Goal: Information Seeking & Learning: Learn about a topic

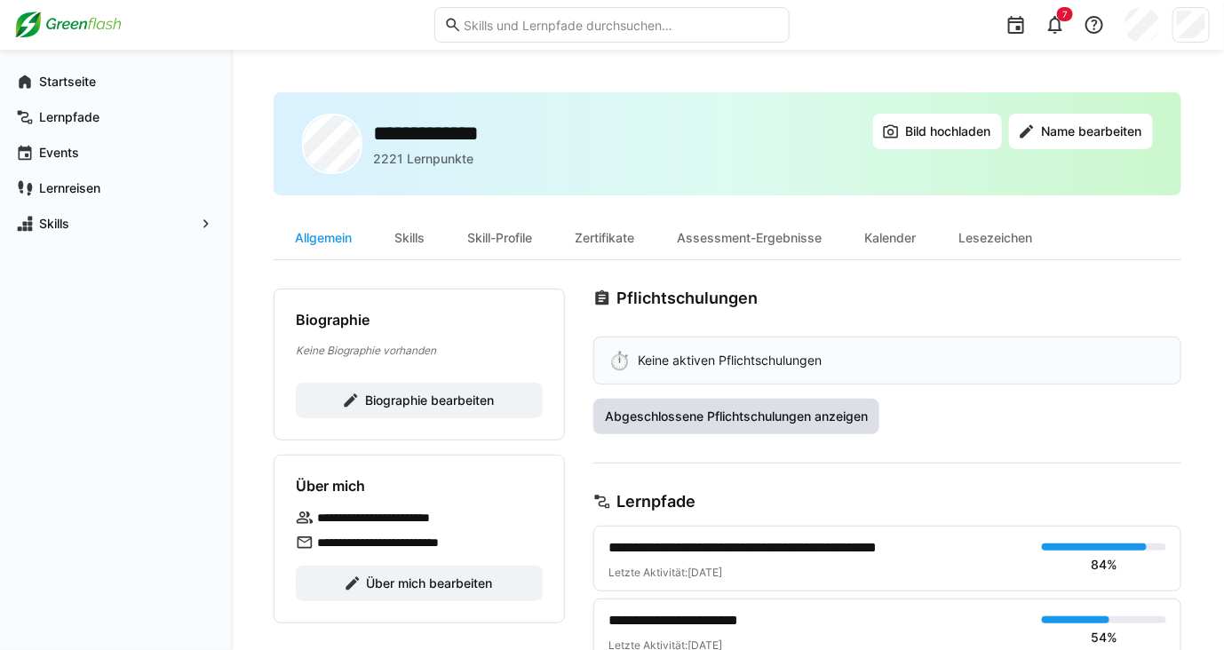
click at [832, 419] on span "Abgeschlossene Pflichtschulungen anzeigen" at bounding box center [736, 417] width 268 height 18
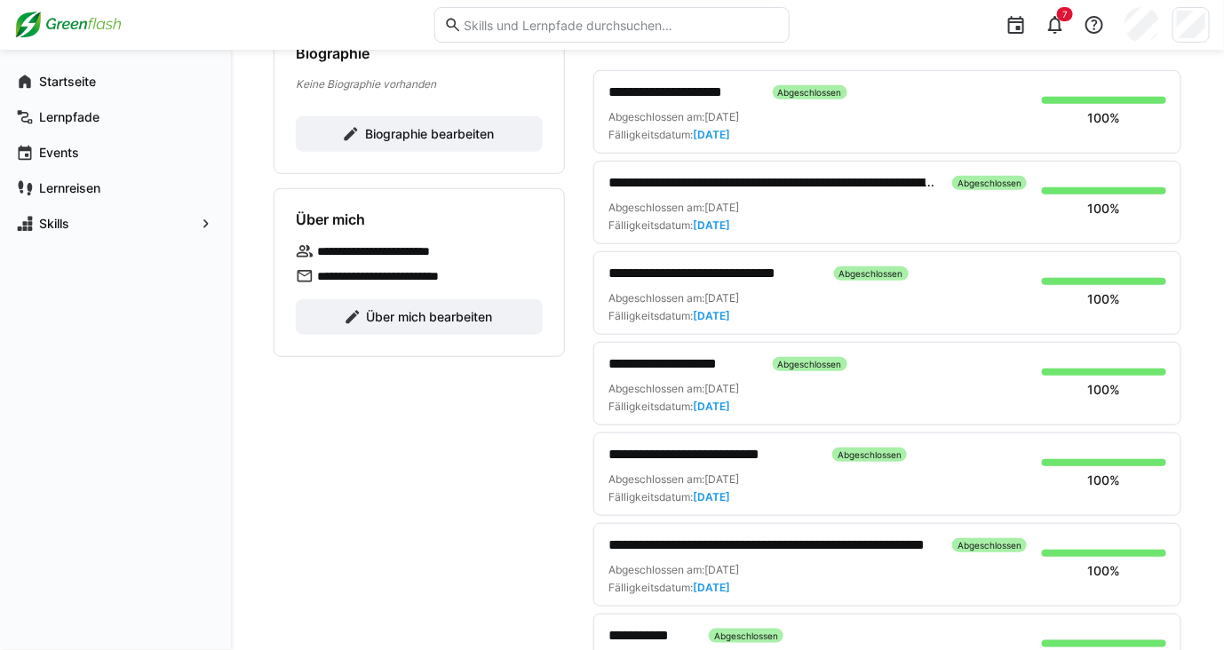
scroll to position [408, 0]
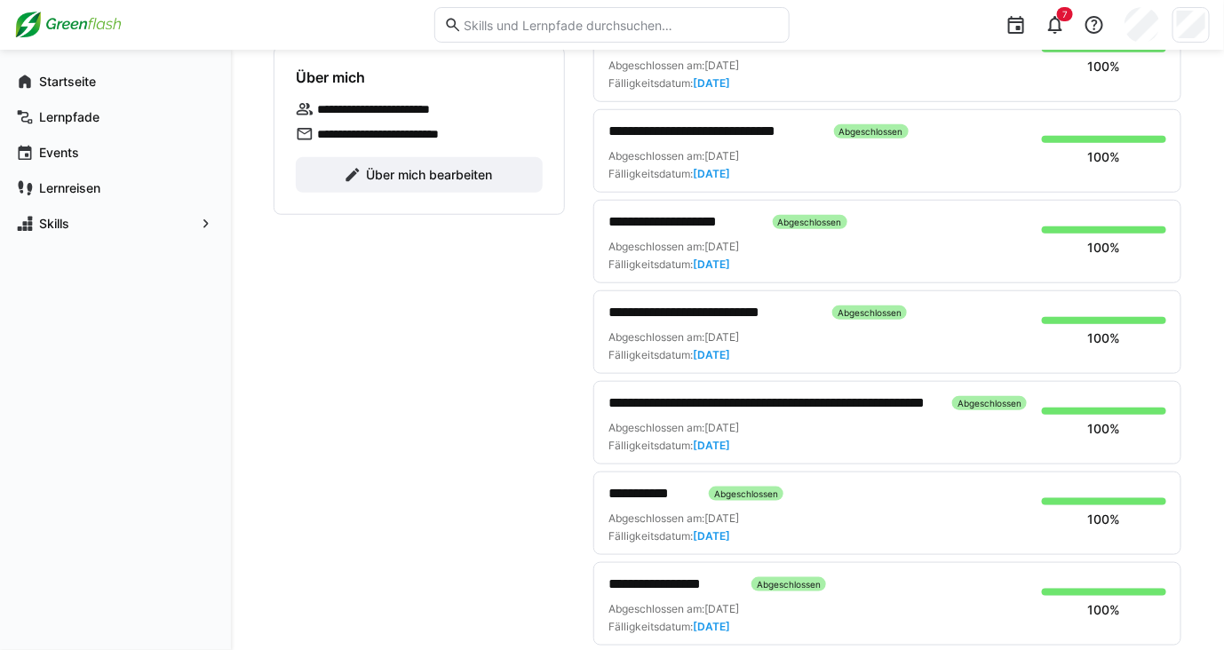
click at [678, 218] on span "**********" at bounding box center [683, 221] width 150 height 21
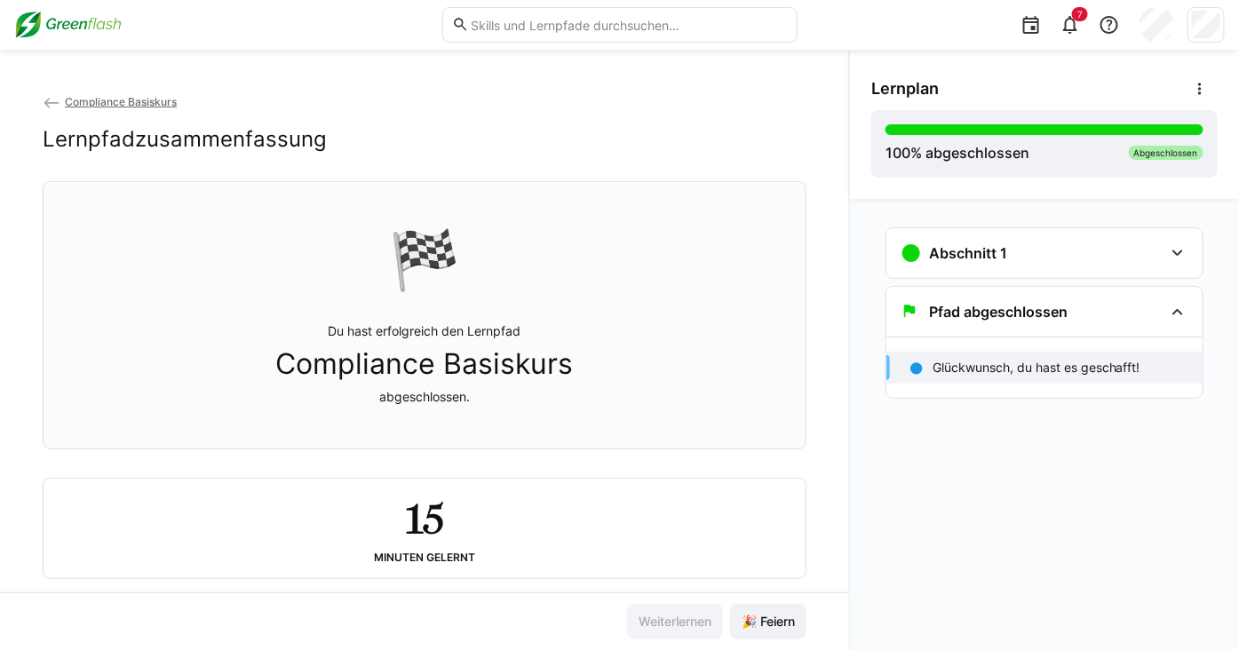
click at [75, 28] on img at bounding box center [67, 25] width 107 height 28
click at [62, 27] on img at bounding box center [67, 25] width 107 height 28
click at [66, 22] on img at bounding box center [67, 25] width 107 height 28
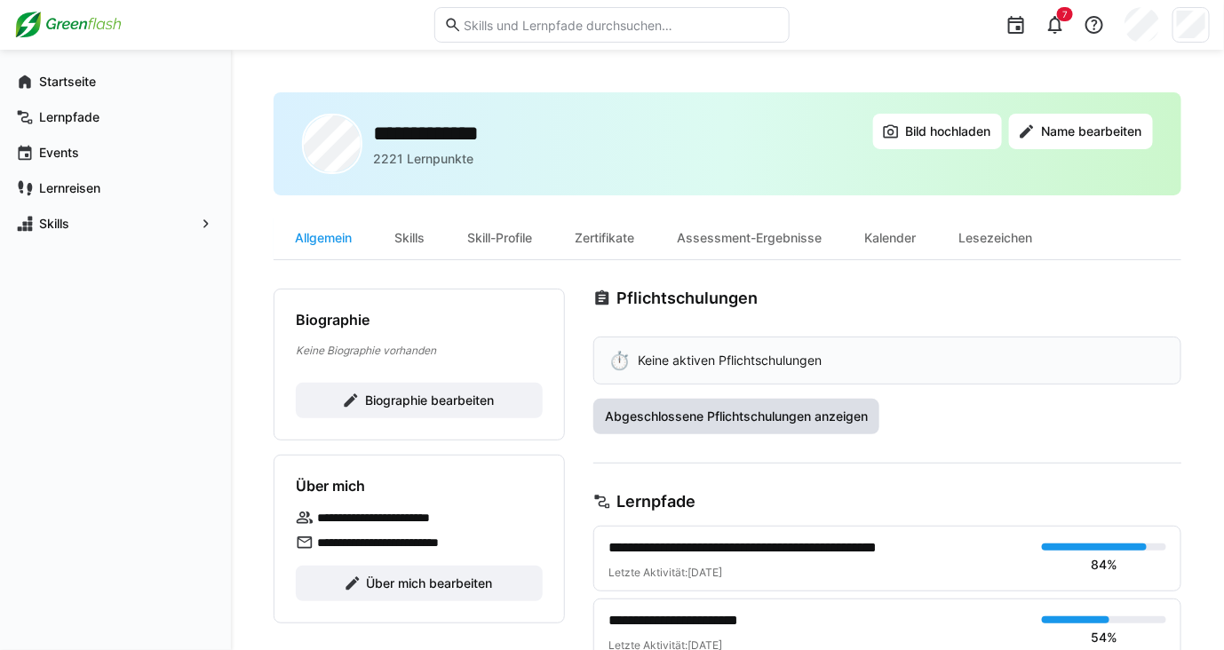
click at [659, 420] on span "Abgeschlossene Pflichtschulungen anzeigen" at bounding box center [736, 417] width 268 height 18
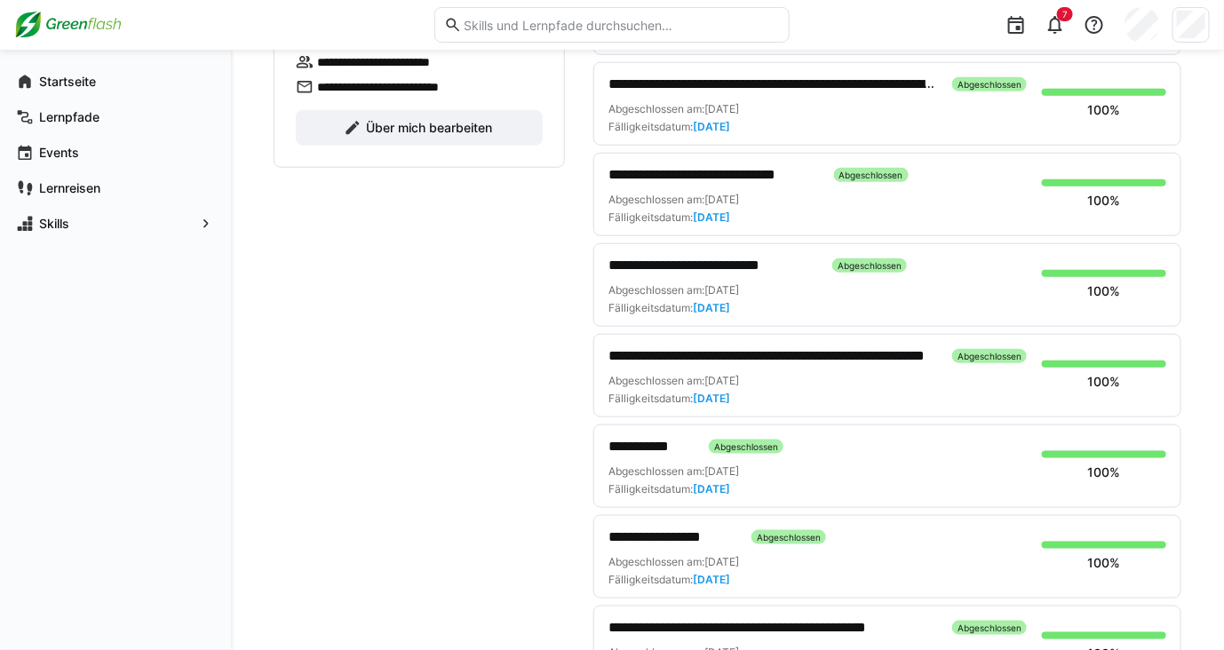
scroll to position [457, 0]
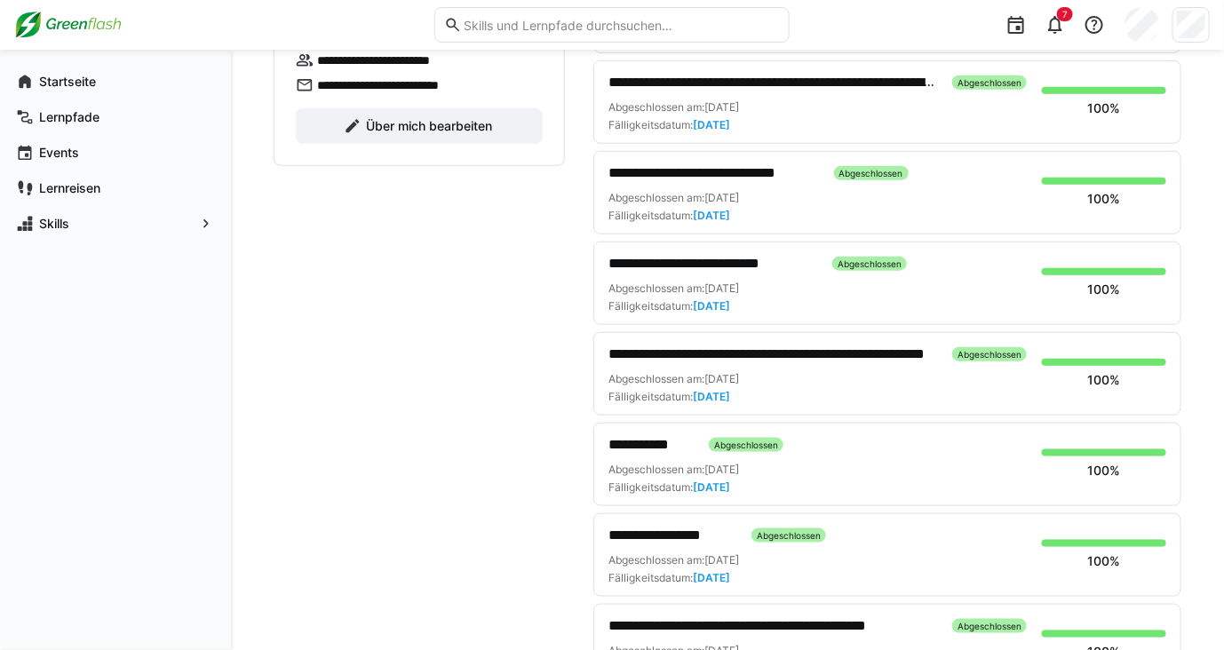
click at [665, 435] on span "**********" at bounding box center [651, 444] width 86 height 21
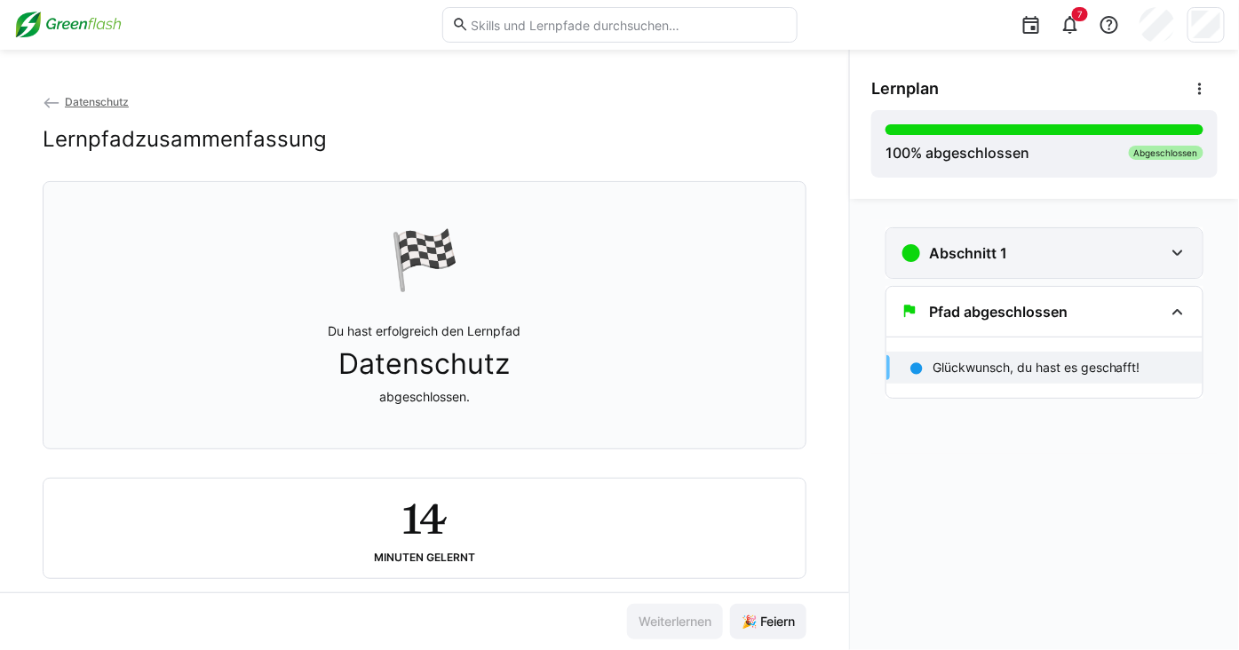
click at [961, 261] on h3 "Abschnitt 1" at bounding box center [968, 253] width 78 height 18
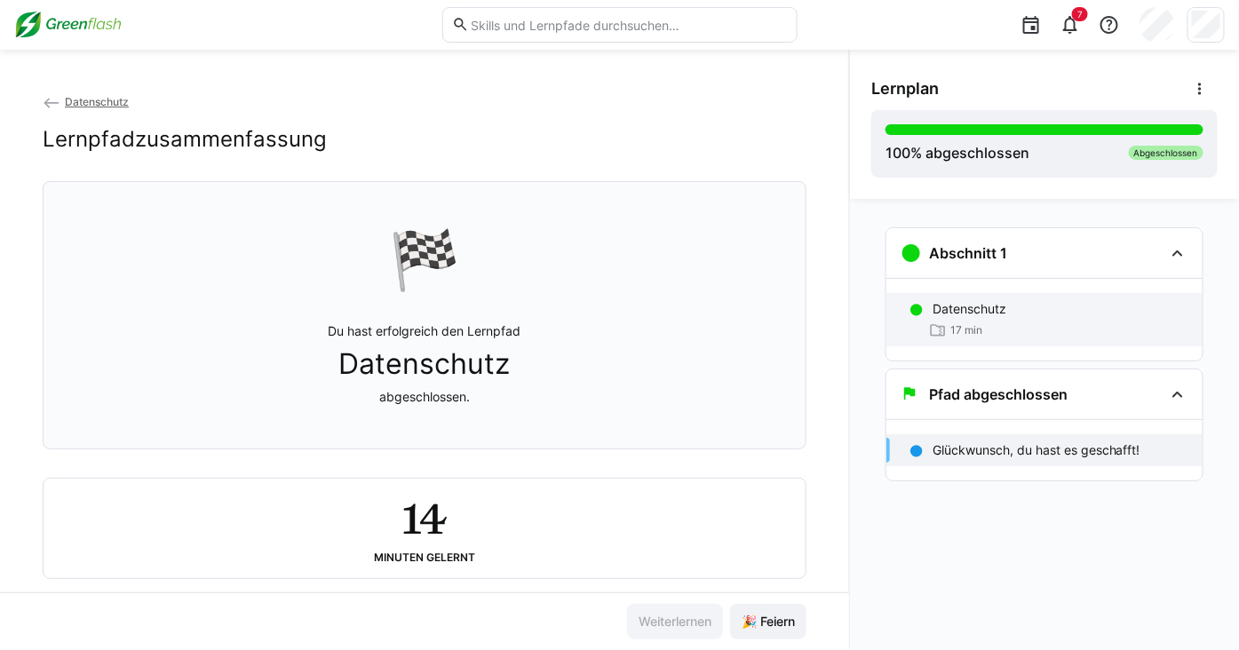
click at [954, 302] on p "Datenschutz" at bounding box center [969, 309] width 74 height 18
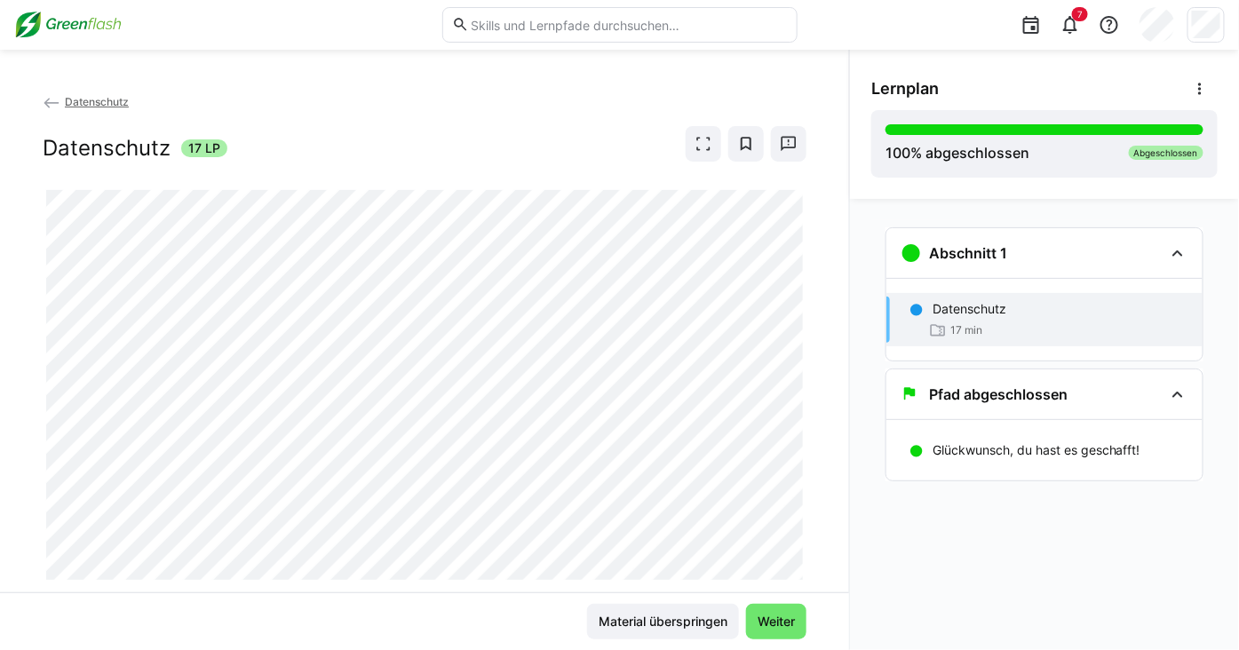
click at [994, 313] on p "Datenschutz" at bounding box center [969, 309] width 74 height 18
click at [983, 306] on p "Datenschutz" at bounding box center [969, 309] width 74 height 18
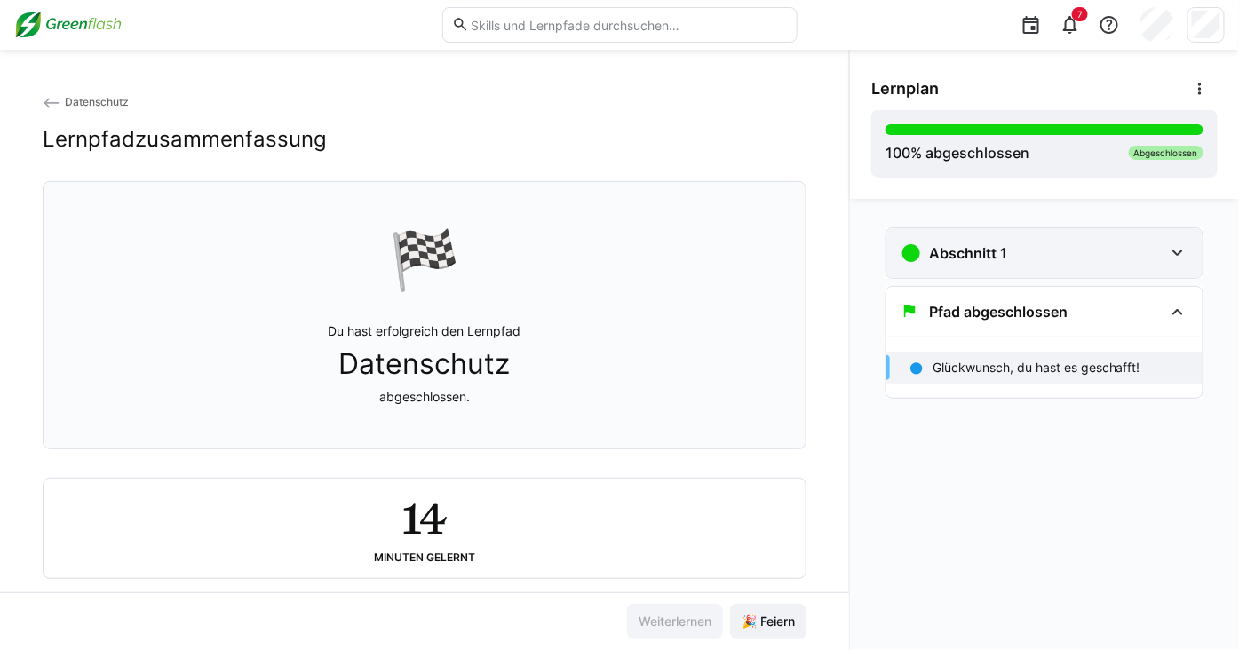
click at [900, 250] on eds-icon at bounding box center [910, 252] width 21 height 21
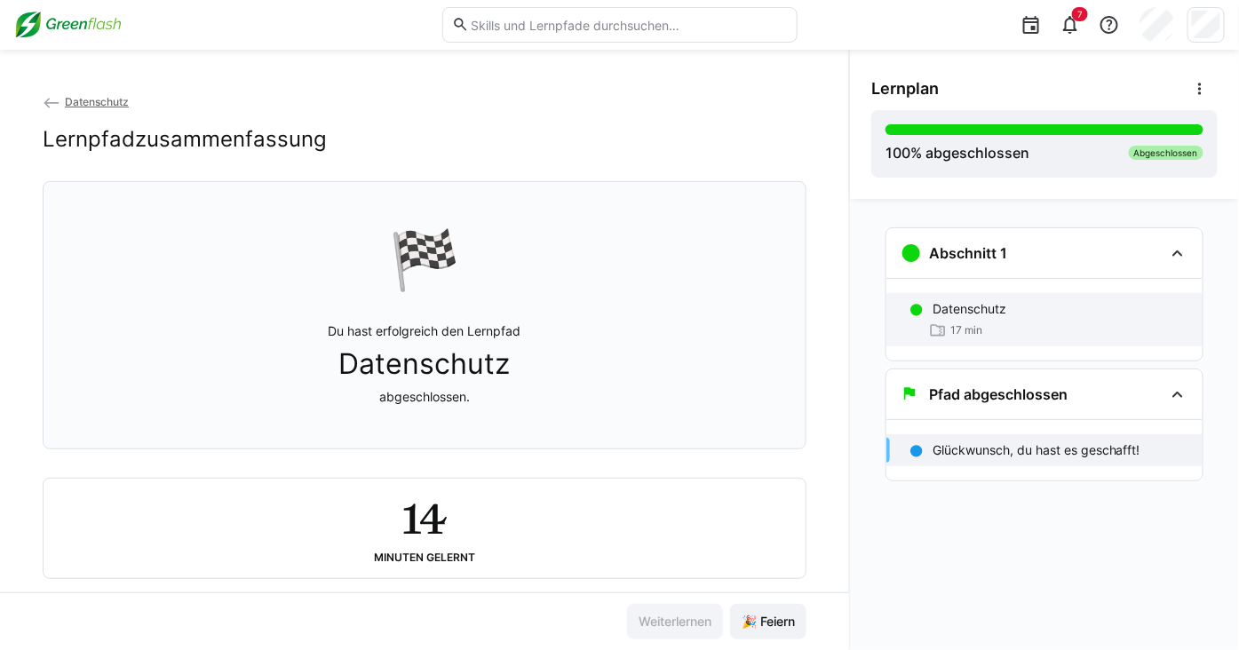
click at [970, 296] on div "Datenschutz 17 min" at bounding box center [1044, 319] width 316 height 53
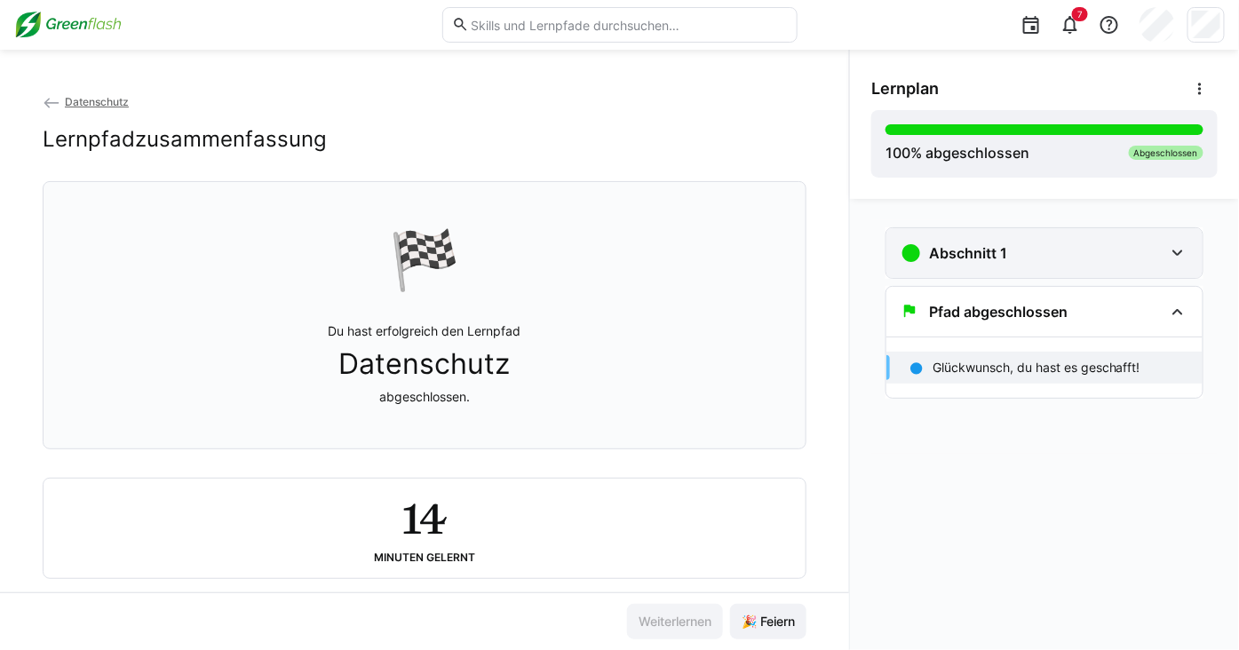
click at [928, 261] on div "Abschnitt 1" at bounding box center [953, 252] width 107 height 21
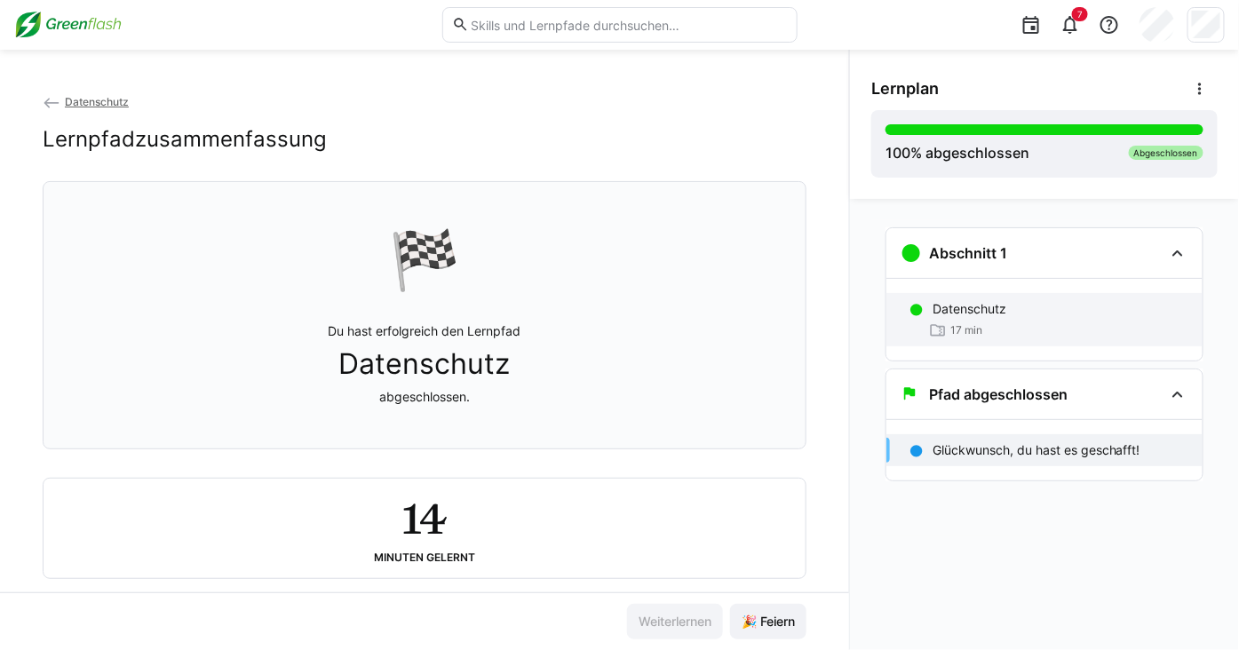
click at [933, 310] on p "Datenschutz" at bounding box center [969, 309] width 74 height 18
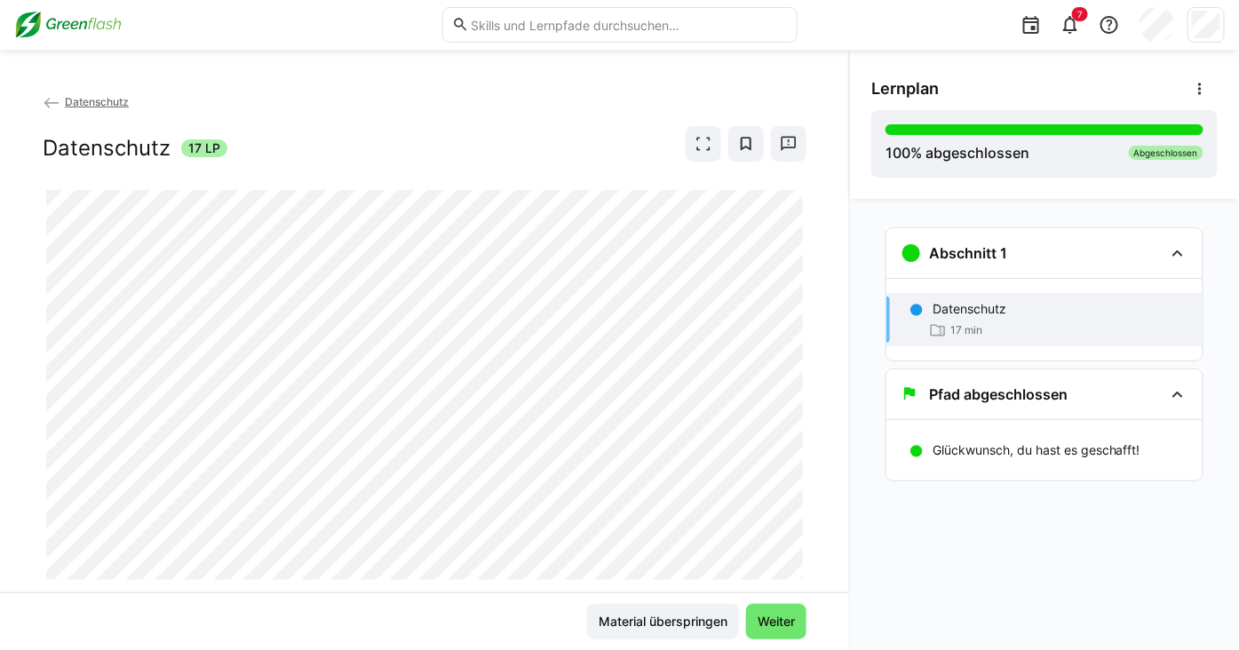
click at [933, 310] on p "Datenschutz" at bounding box center [969, 309] width 74 height 18
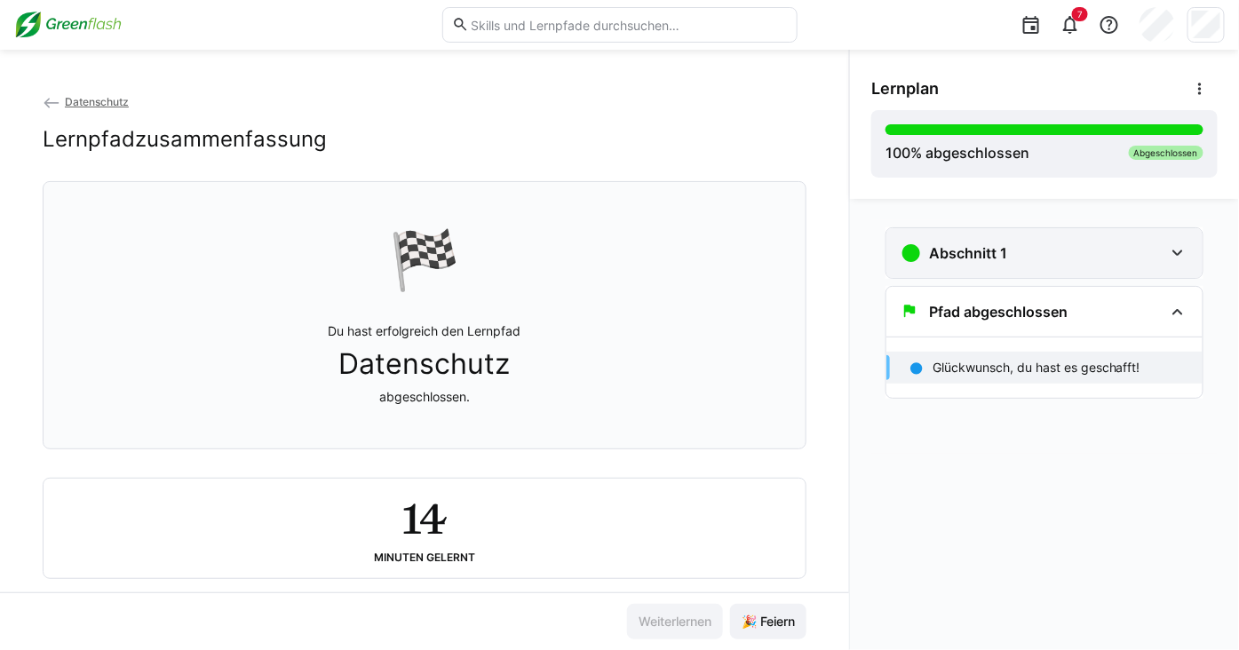
click at [1132, 258] on div "Abschnitt 1" at bounding box center [1031, 252] width 263 height 21
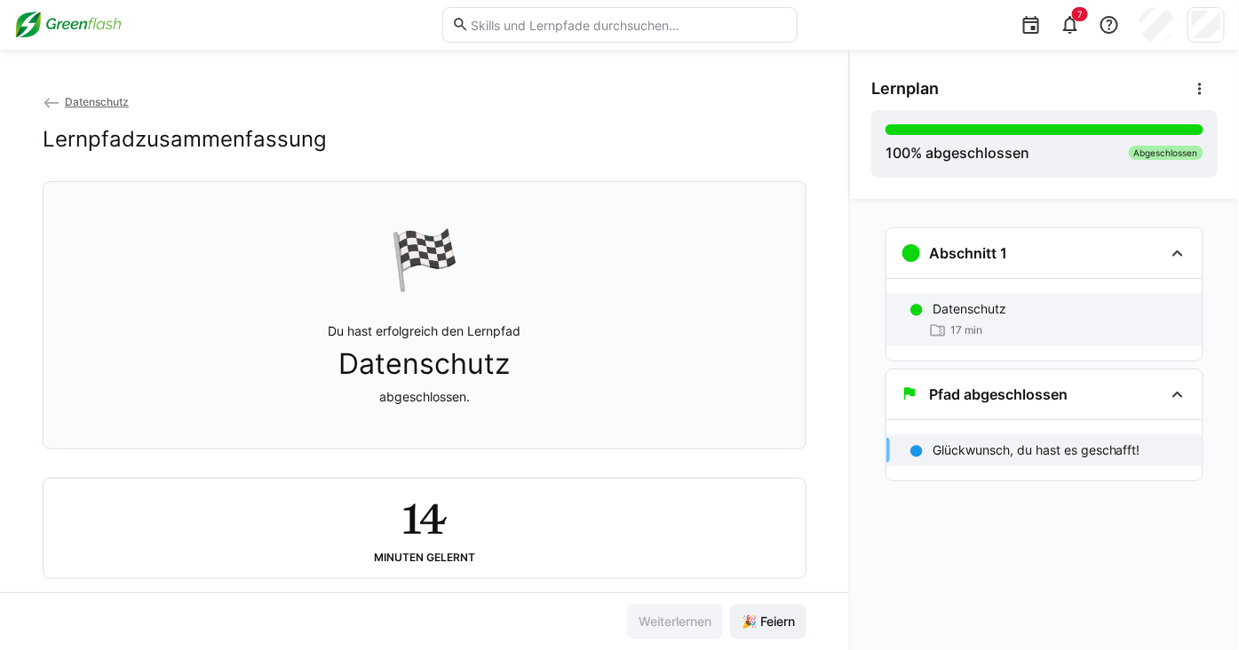
click at [1043, 300] on div "Datenschutz" at bounding box center [1060, 309] width 256 height 18
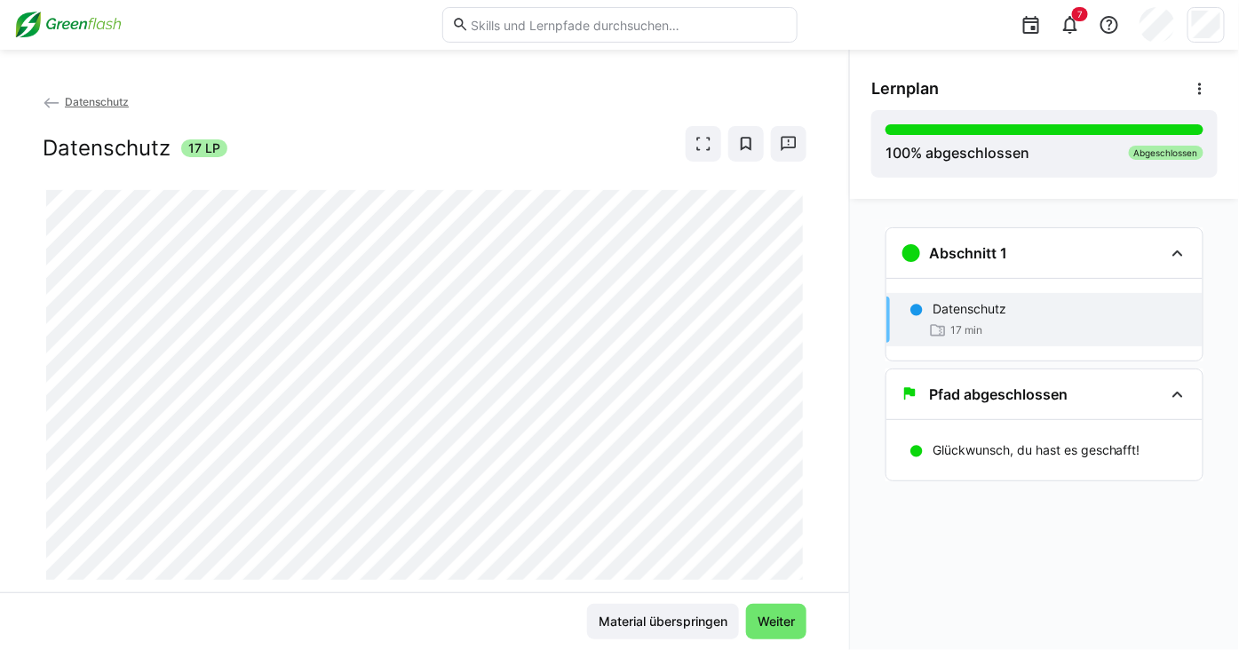
click at [60, 19] on img at bounding box center [67, 25] width 107 height 28
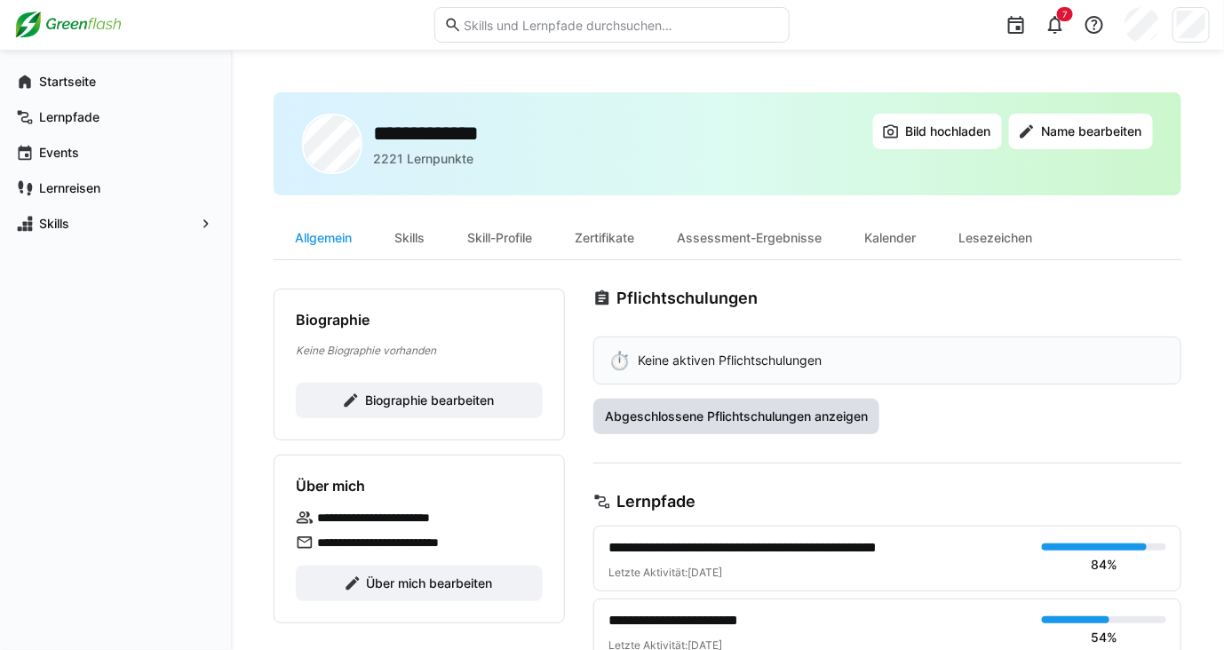
click at [702, 417] on span "Abgeschlossene Pflichtschulungen anzeigen" at bounding box center [736, 417] width 268 height 18
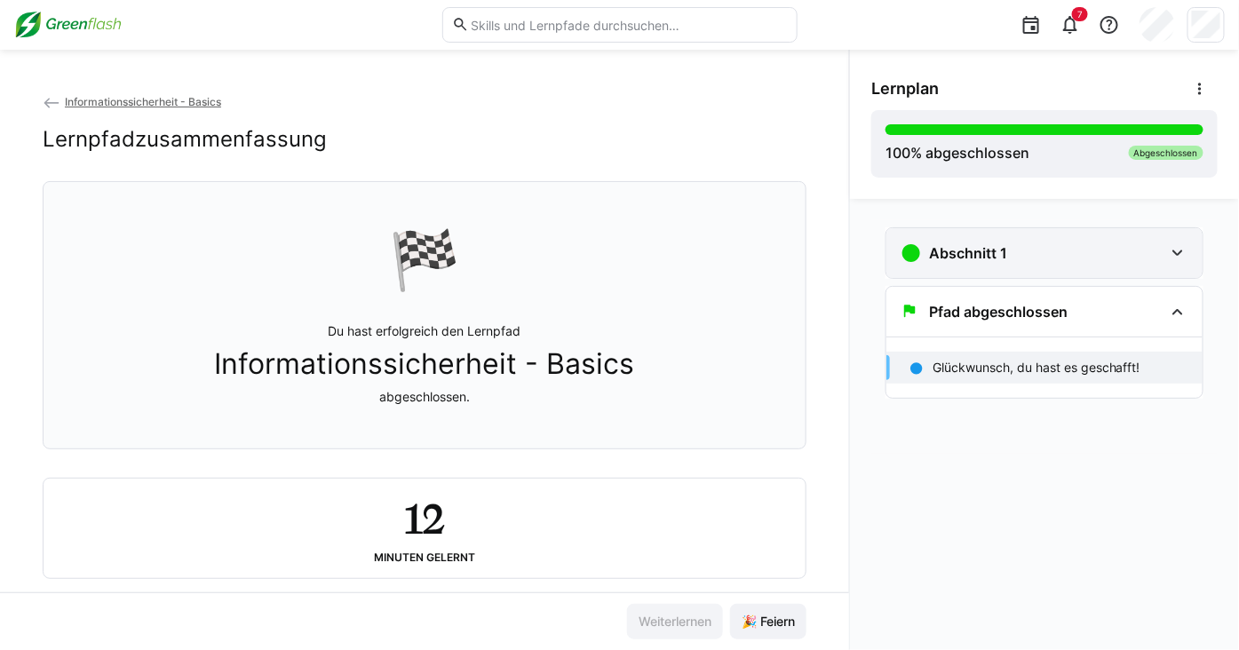
click at [912, 250] on eds-icon at bounding box center [910, 252] width 21 height 21
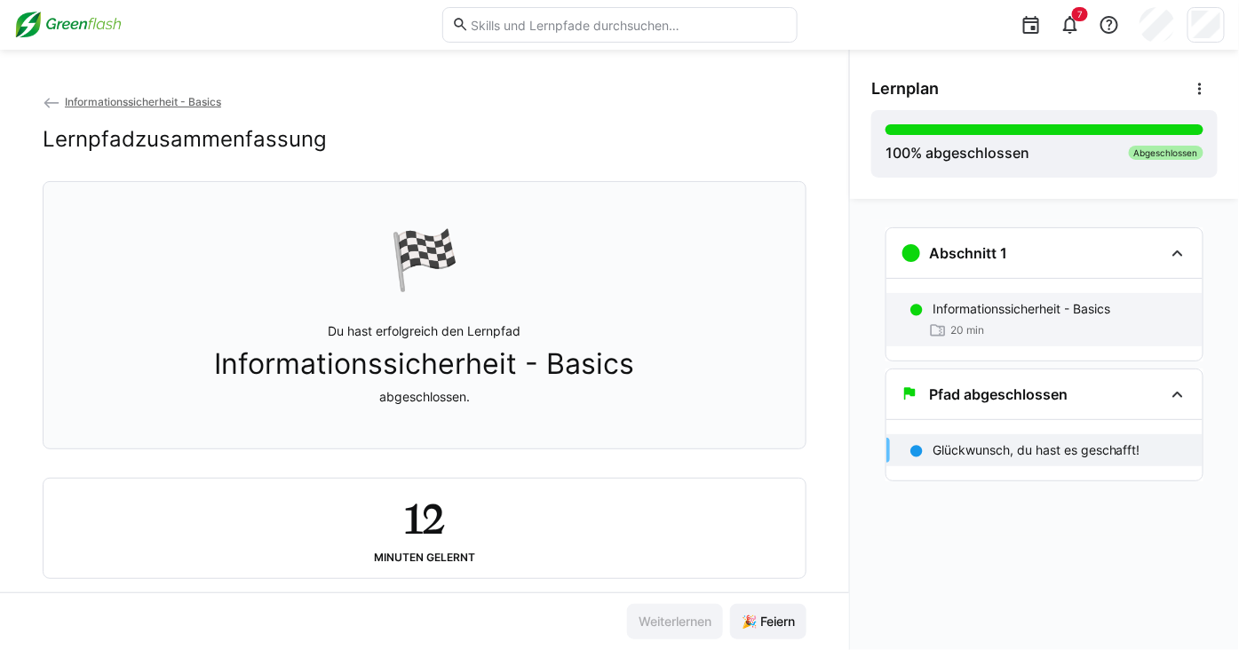
click at [974, 305] on p "Informationssicherheit - Basics" at bounding box center [1021, 309] width 178 height 18
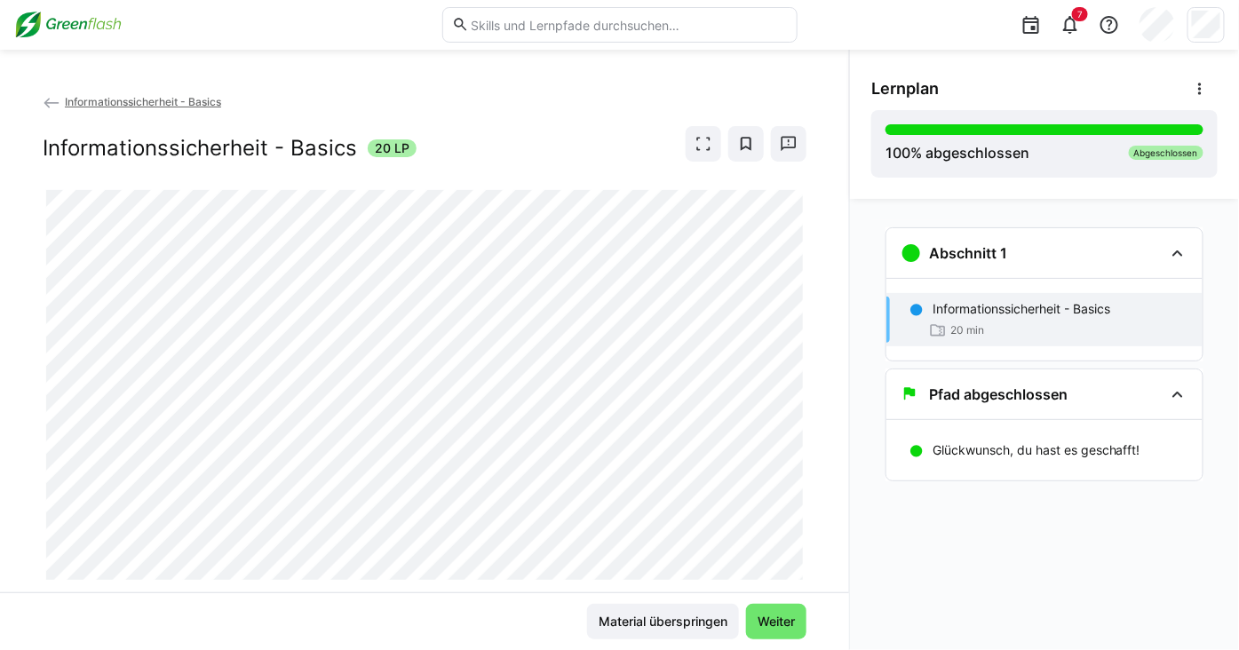
click at [74, 98] on span "Informationssicherheit - Basics" at bounding box center [143, 101] width 156 height 13
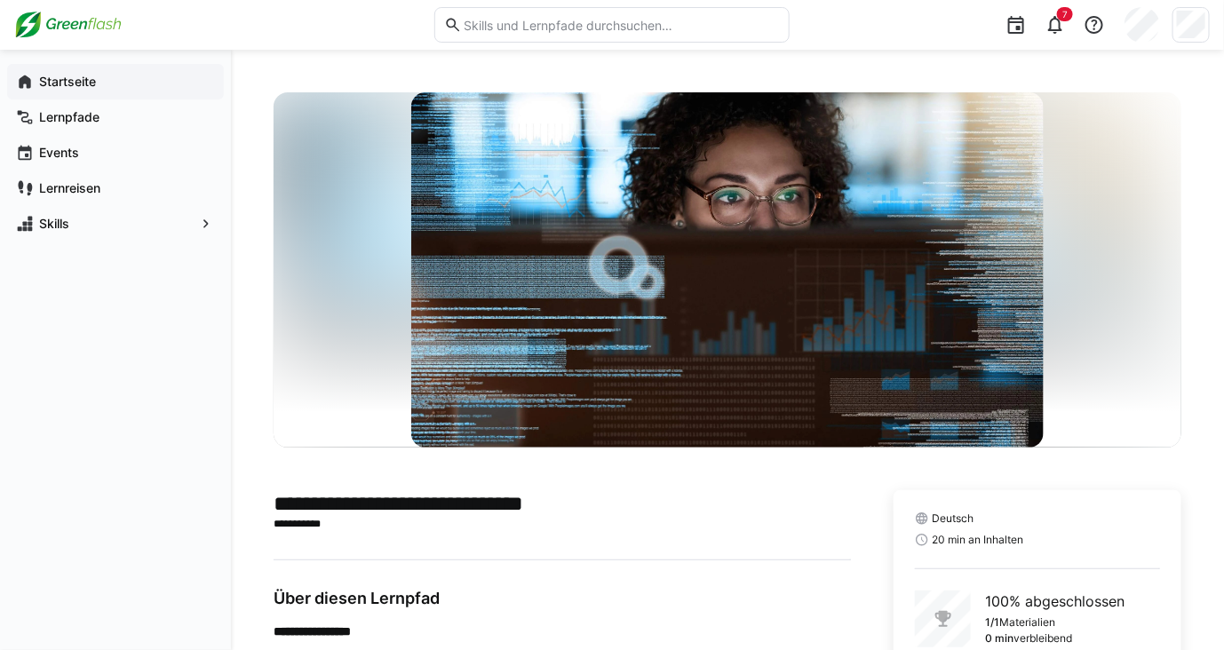
click at [0, 0] on app-navigation-label "Startseite" at bounding box center [0, 0] width 0 height 0
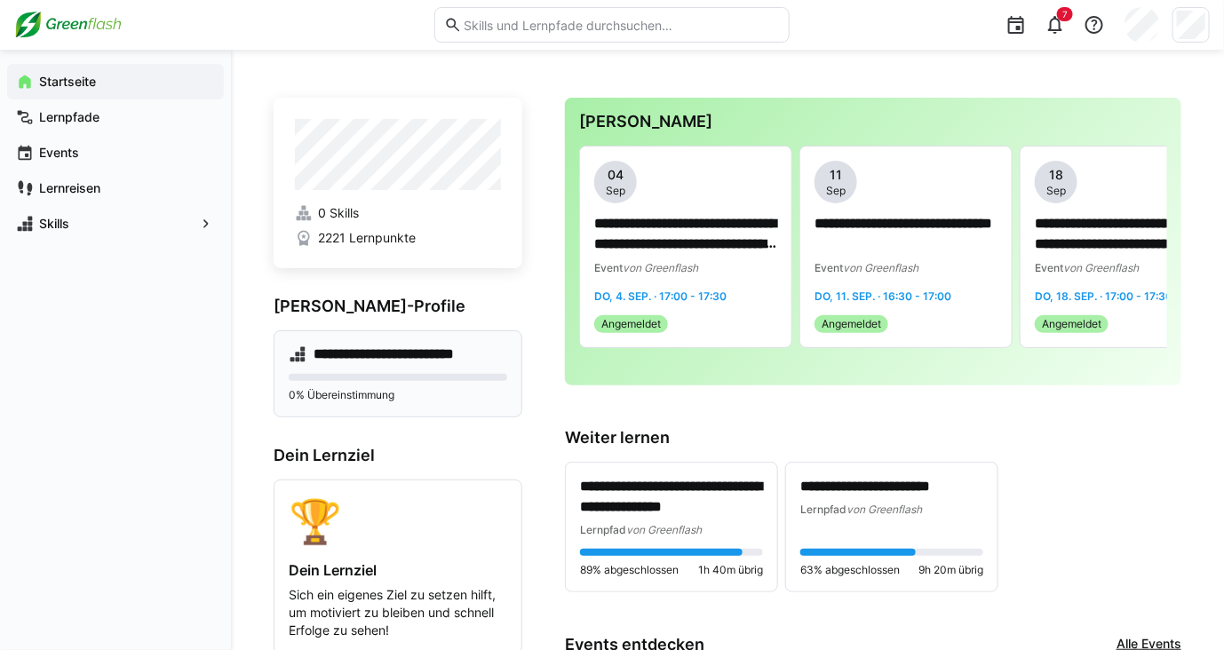
click at [353, 351] on h4 "**********" at bounding box center [401, 354] width 176 height 18
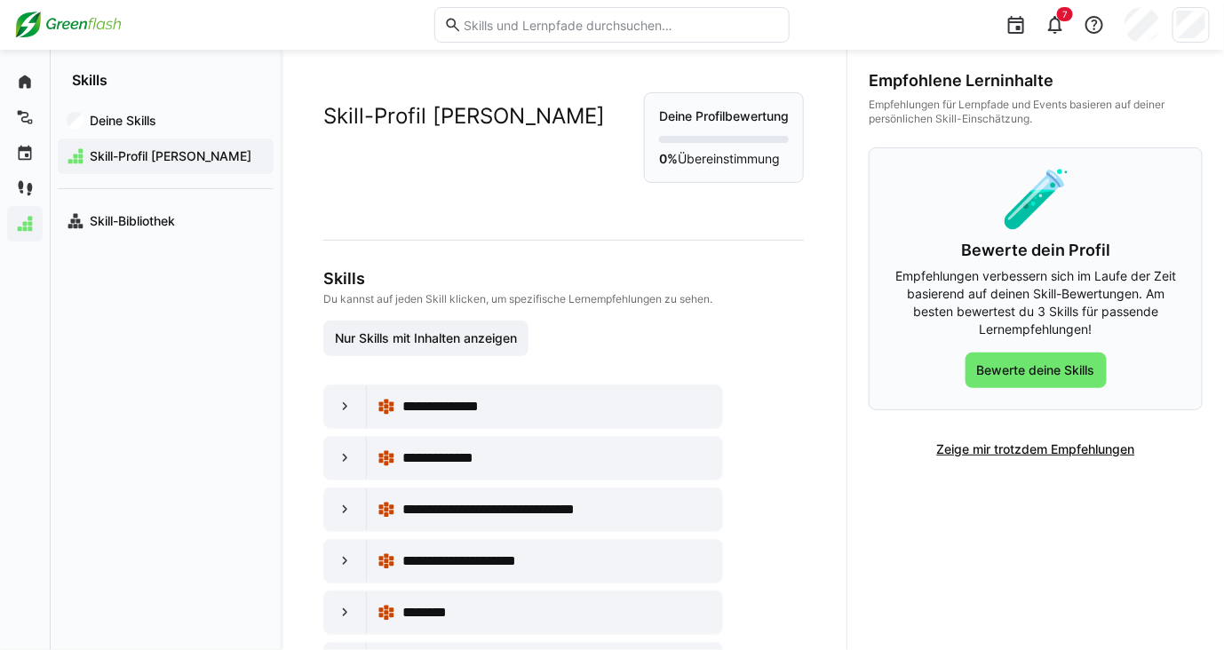
click at [75, 19] on img at bounding box center [67, 25] width 107 height 28
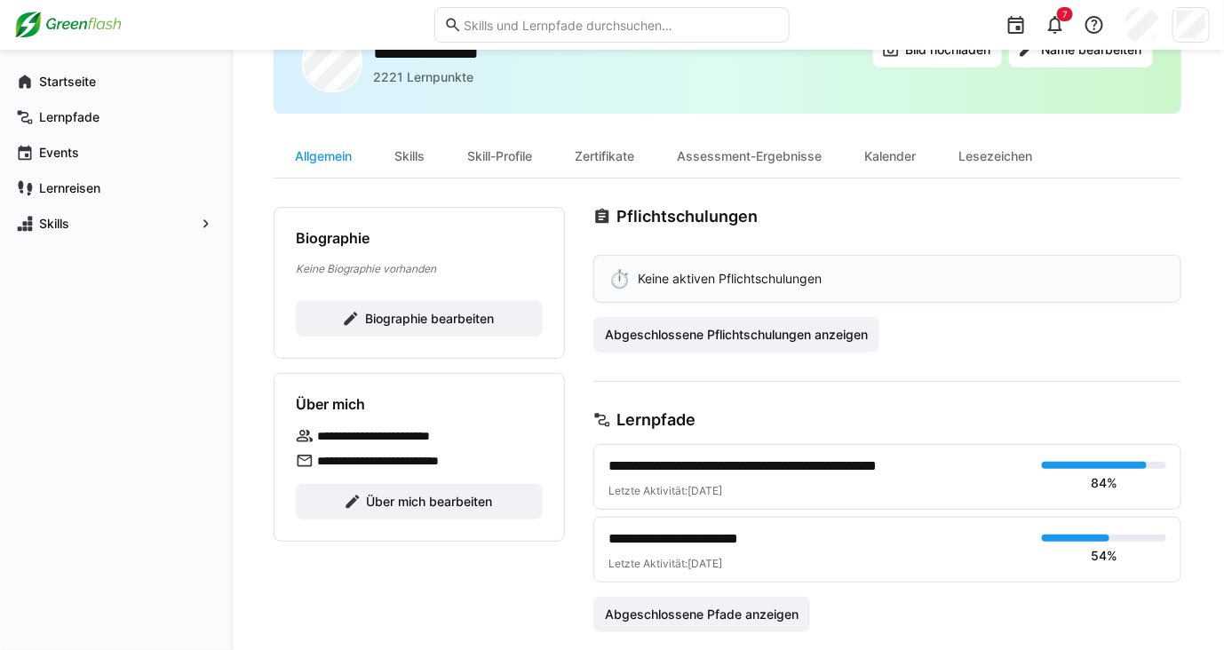
scroll to position [78, 0]
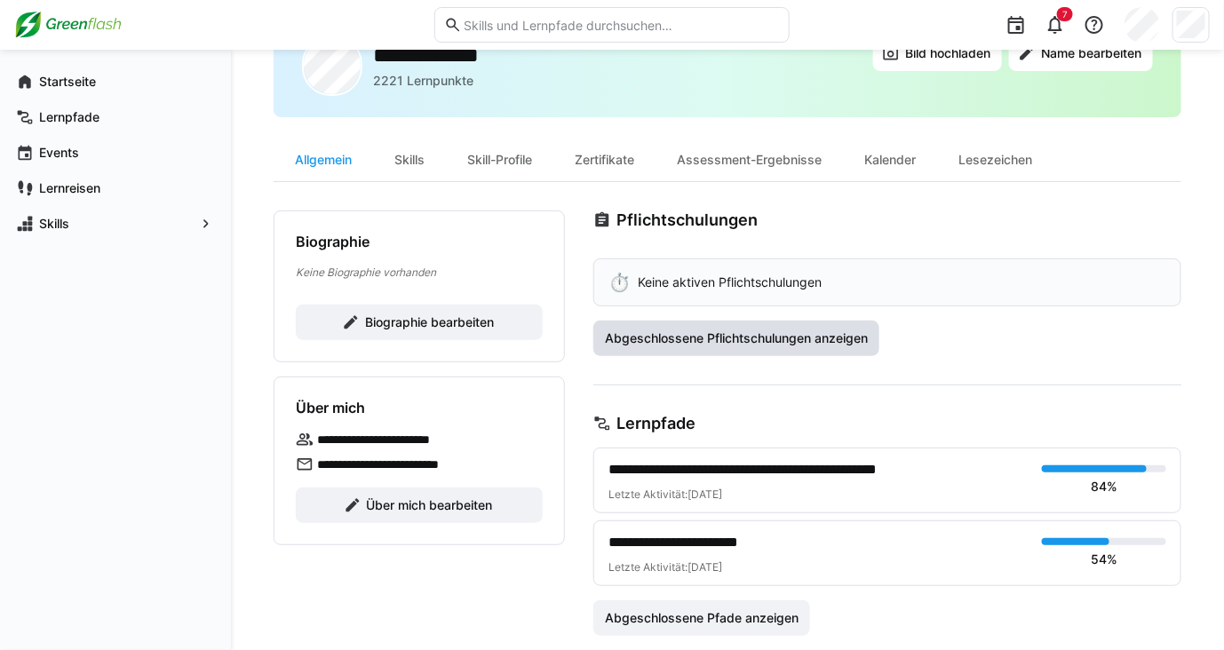
click at [651, 337] on span "Abgeschlossene Pflichtschulungen anzeigen" at bounding box center [736, 338] width 268 height 18
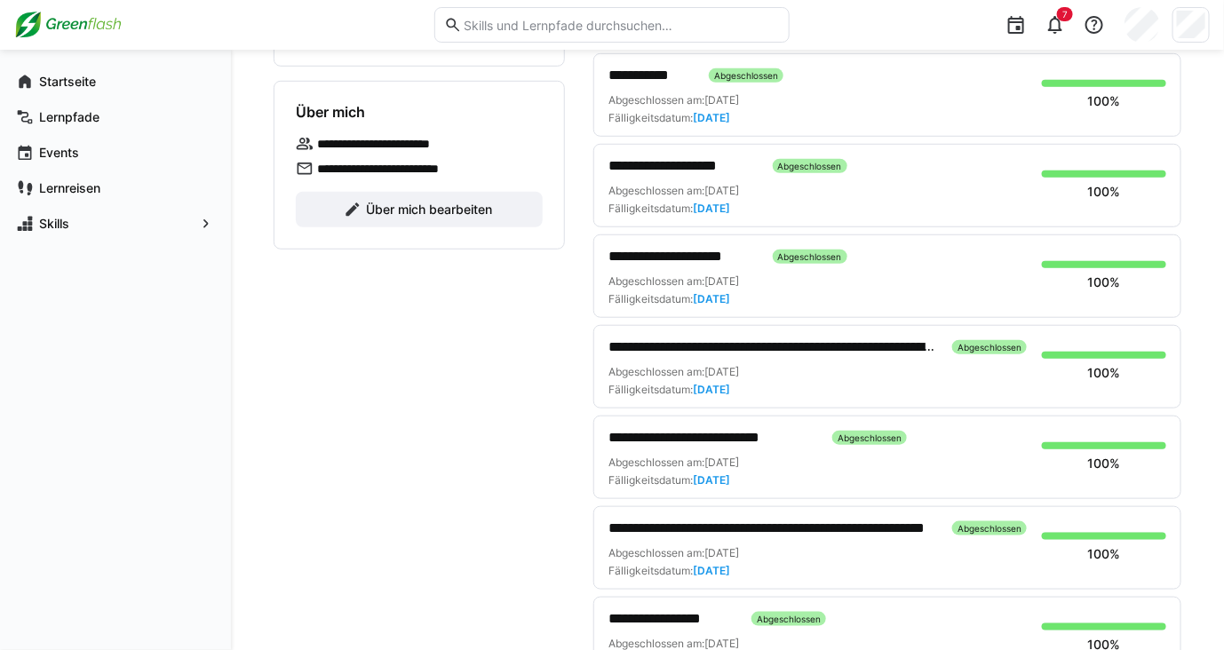
scroll to position [376, 0]
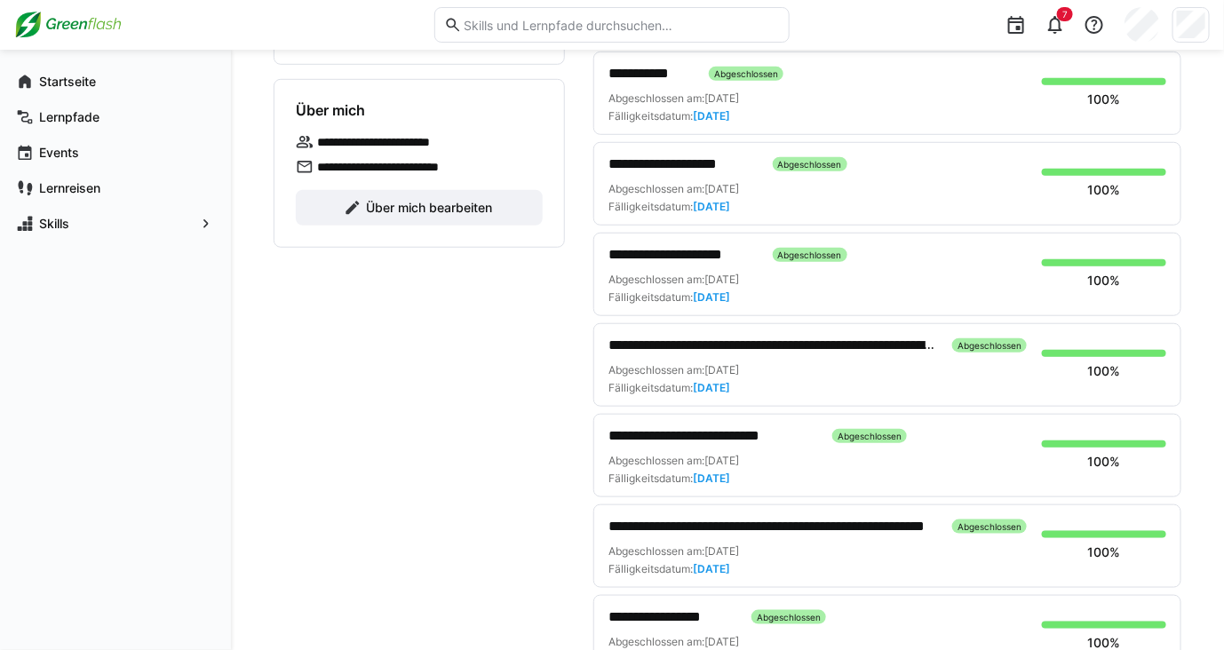
click at [652, 244] on span "**********" at bounding box center [683, 254] width 150 height 21
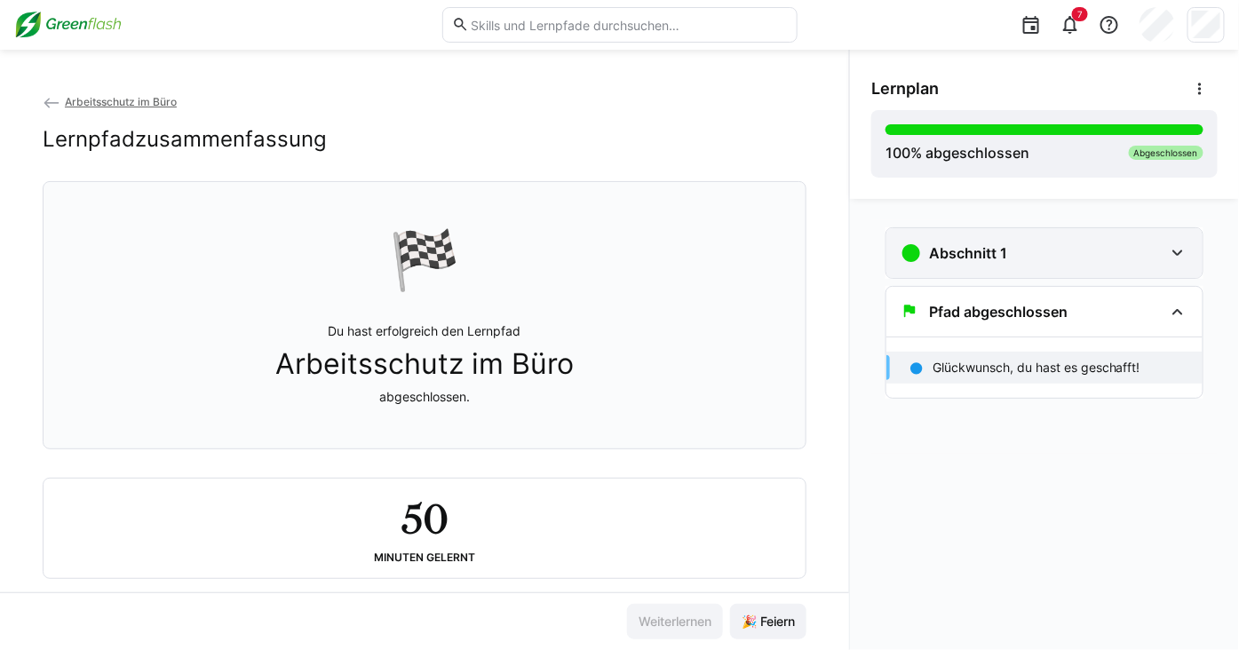
click at [936, 274] on div "Abschnitt 1" at bounding box center [1044, 253] width 316 height 50
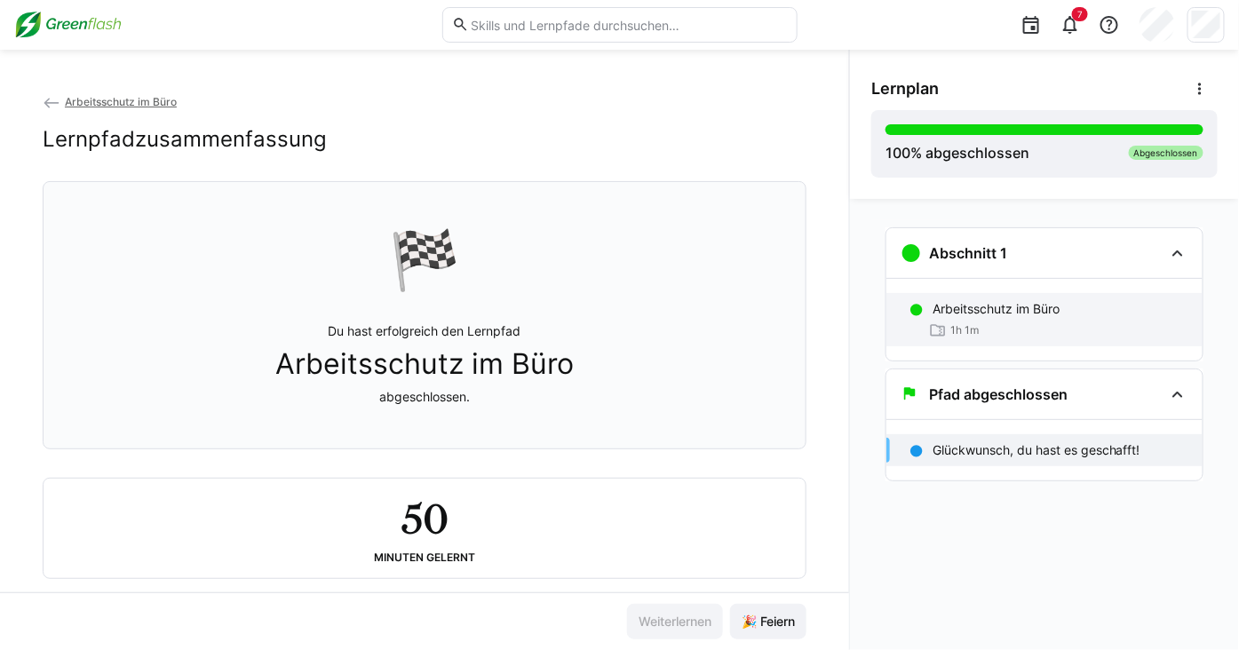
click at [941, 303] on p "Arbeitsschutz im Büro" at bounding box center [995, 309] width 127 height 18
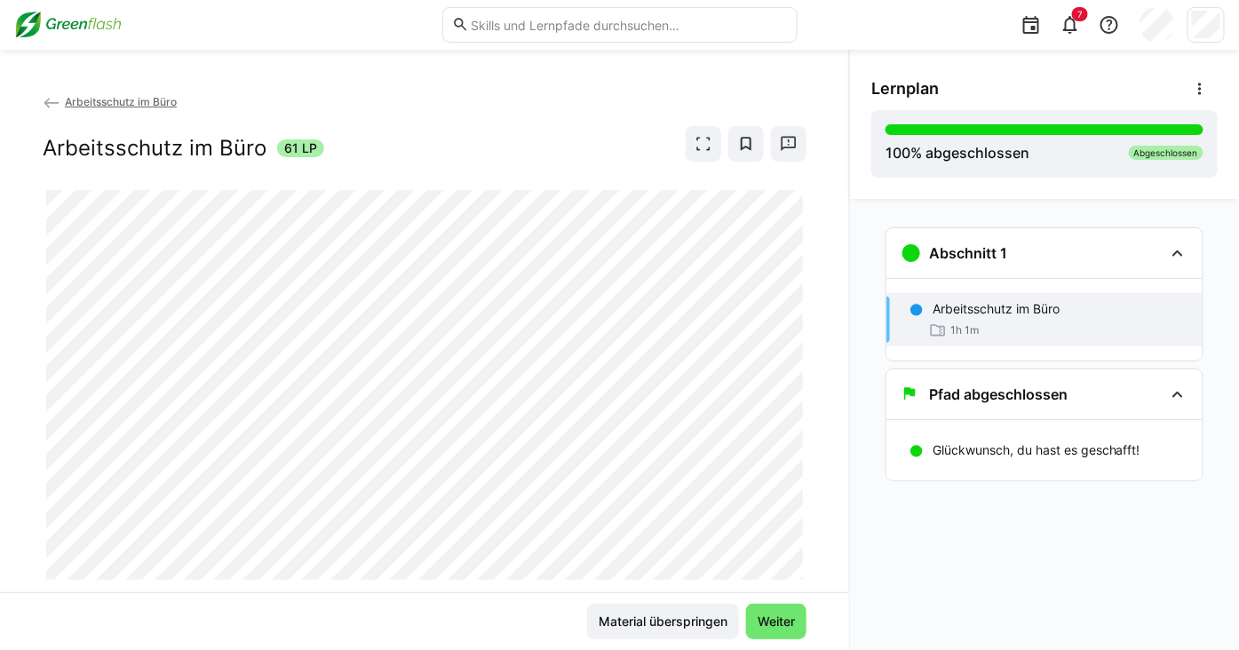
click at [77, 21] on img at bounding box center [67, 25] width 107 height 28
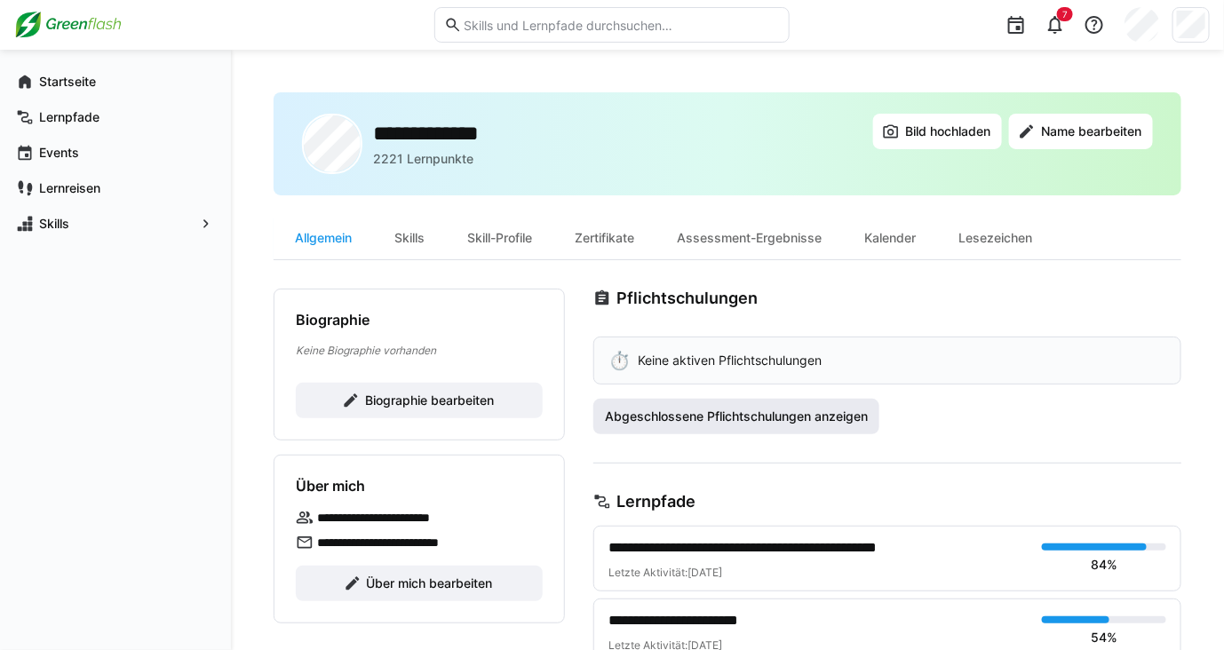
click at [663, 408] on span "Abgeschlossene Pflichtschulungen anzeigen" at bounding box center [736, 417] width 268 height 18
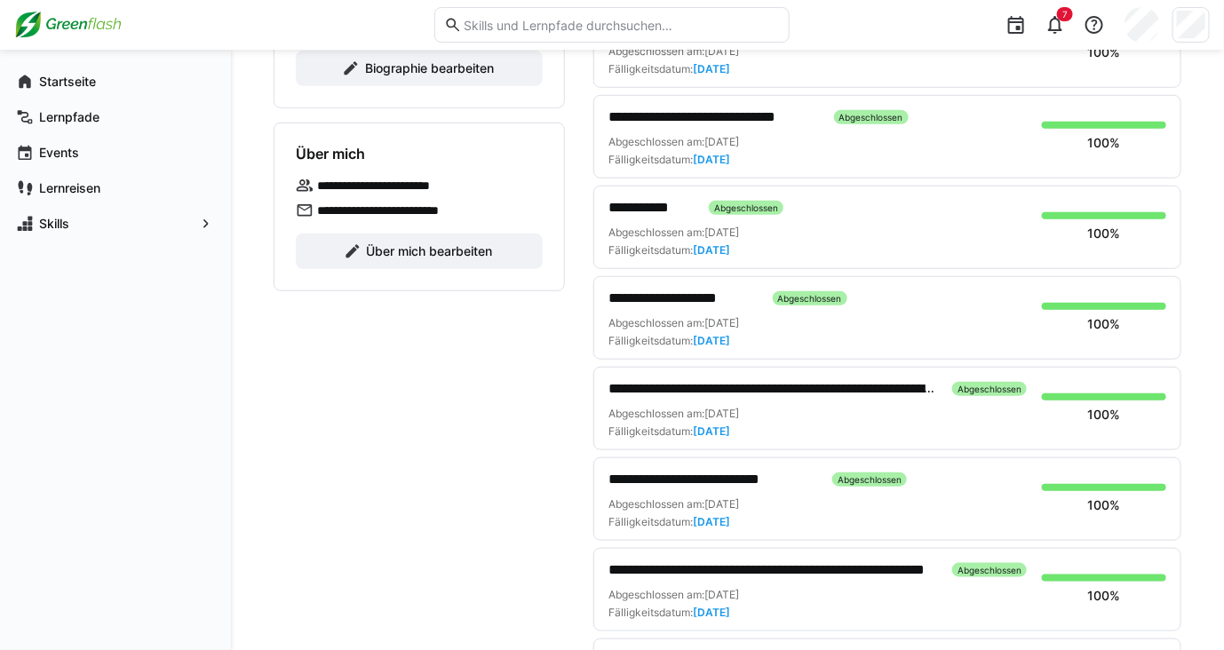
scroll to position [329, 0]
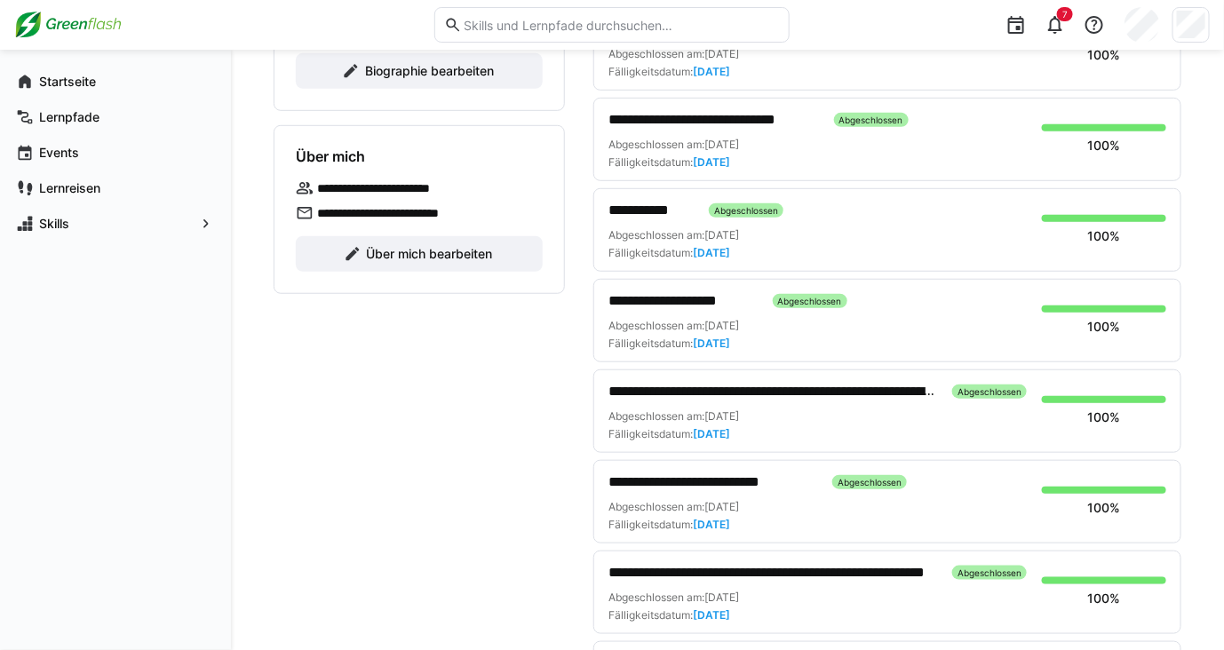
click at [639, 482] on span "**********" at bounding box center [713, 482] width 210 height 21
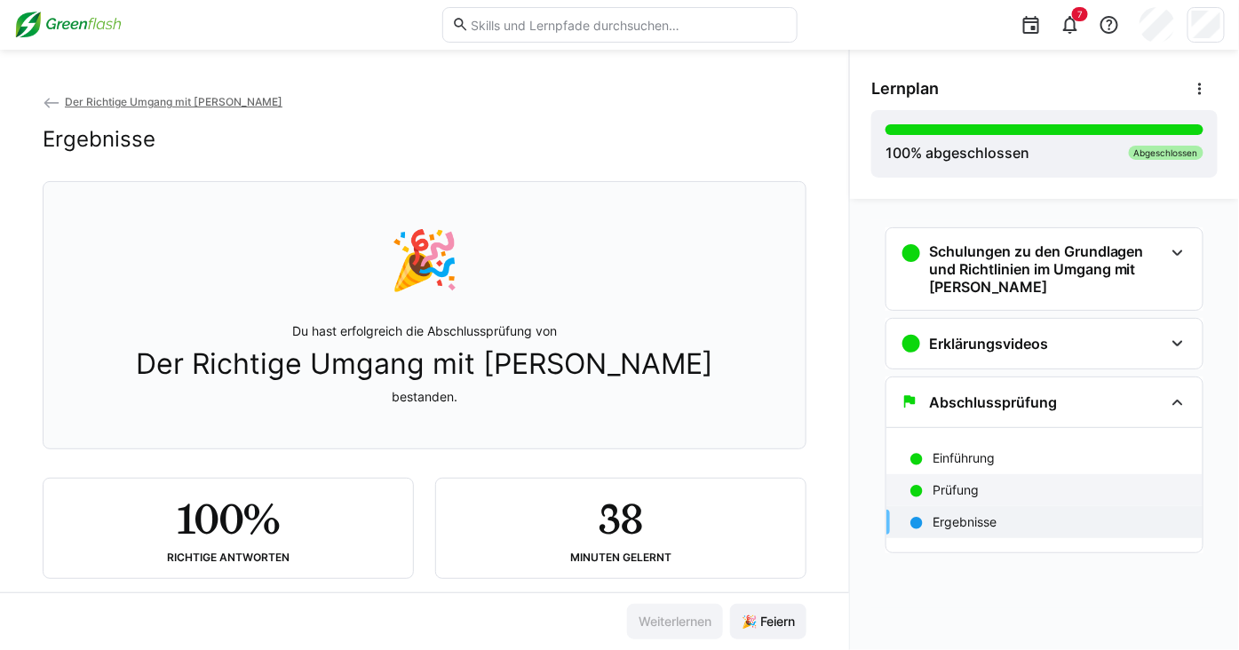
click at [944, 492] on p "Prüfung" at bounding box center [955, 490] width 46 height 18
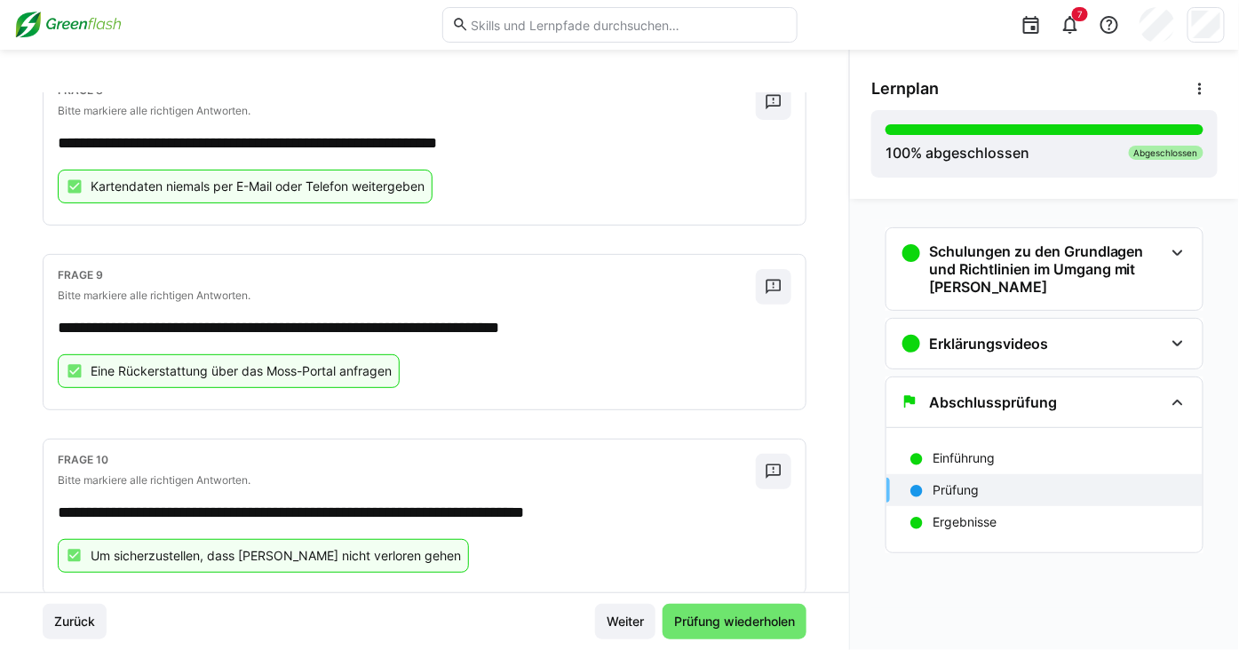
scroll to position [1477, 0]
